Goal: Entertainment & Leisure: Consume media (video, audio)

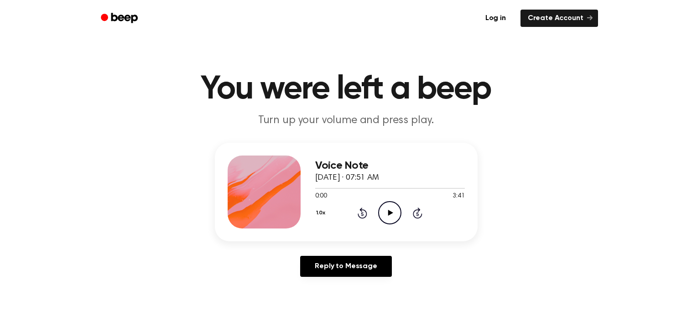
click at [388, 218] on icon "Play Audio" at bounding box center [389, 212] width 23 height 23
click at [384, 209] on icon "Pause Audio" at bounding box center [389, 212] width 23 height 23
click at [384, 209] on icon "Play Audio" at bounding box center [389, 212] width 23 height 23
click at [384, 209] on icon "Pause Audio" at bounding box center [389, 212] width 23 height 23
click at [384, 209] on icon "Play Audio" at bounding box center [389, 212] width 23 height 23
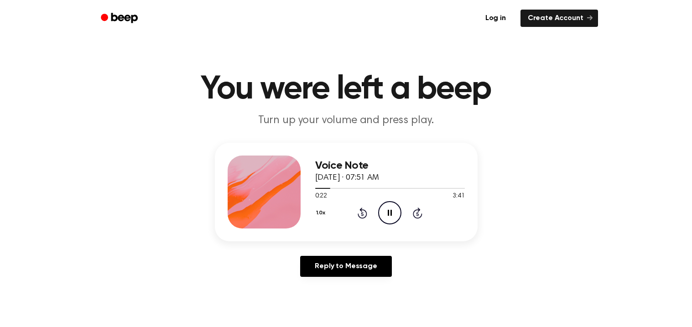
click at [384, 209] on icon "Pause Audio" at bounding box center [389, 212] width 23 height 23
click at [384, 209] on icon "Play Audio" at bounding box center [389, 212] width 23 height 23
click at [384, 209] on icon "Pause Audio" at bounding box center [389, 212] width 23 height 23
click at [384, 209] on icon "Play Audio" at bounding box center [389, 212] width 23 height 23
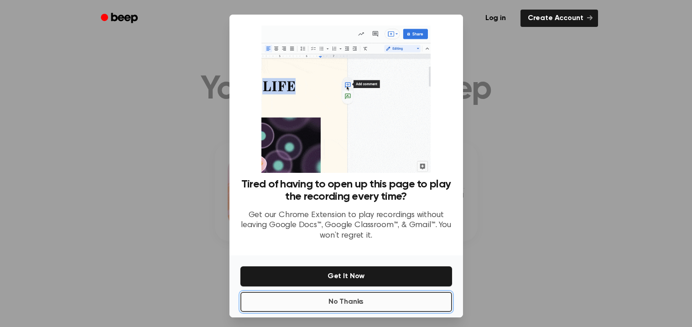
click at [350, 302] on button "No Thanks" at bounding box center [347, 302] width 212 height 20
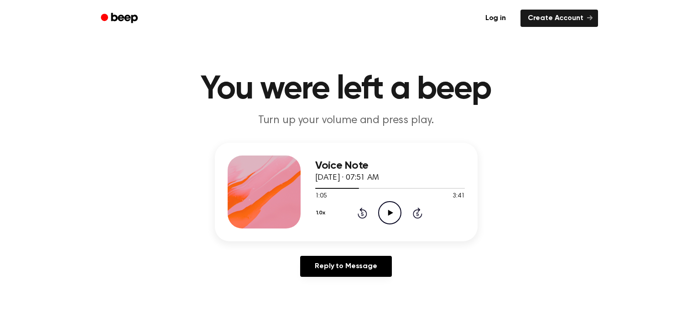
click at [350, 302] on main "You were left a beep Turn up your volume and press play. Voice Note [DATE] · 07…" at bounding box center [346, 281] width 692 height 563
click at [388, 206] on icon "Play Audio" at bounding box center [389, 212] width 23 height 23
click at [388, 206] on icon "Pause Audio" at bounding box center [389, 212] width 23 height 23
click at [388, 206] on icon "Play Audio" at bounding box center [389, 212] width 23 height 23
click at [388, 206] on icon "Pause Audio" at bounding box center [389, 212] width 23 height 23
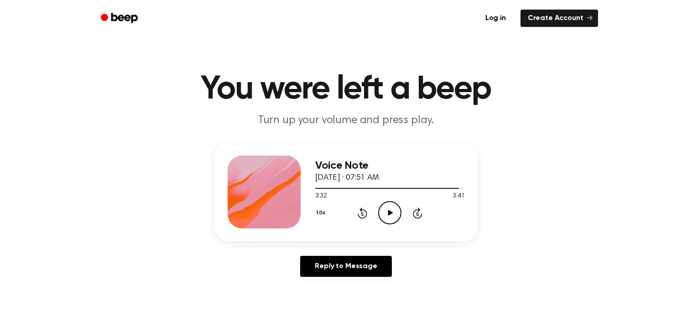
click at [388, 206] on icon "Play Audio" at bounding box center [389, 212] width 23 height 23
